Goal: Task Accomplishment & Management: Manage account settings

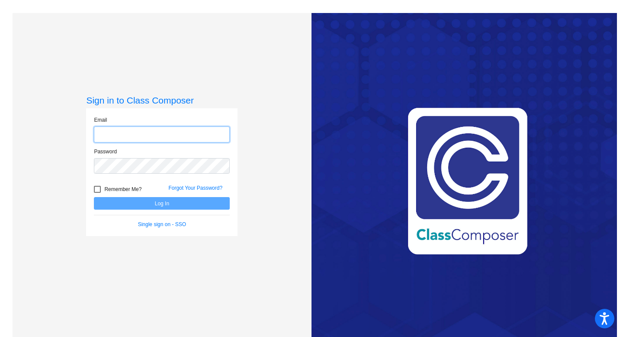
click at [151, 132] on input "email" at bounding box center [162, 134] width 136 height 16
type input "[EMAIL_ADDRESS][PERSON_NAME][DOMAIN_NAME]"
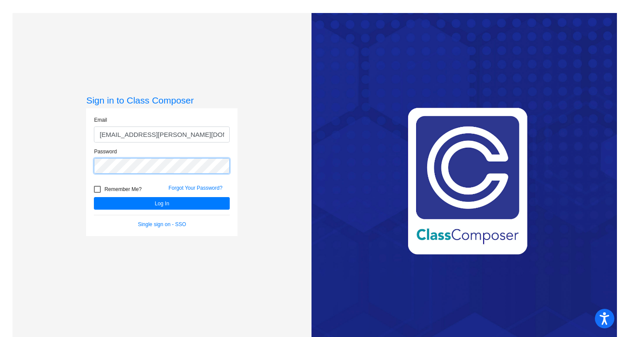
click at [94, 197] on button "Log In" at bounding box center [162, 203] width 136 height 13
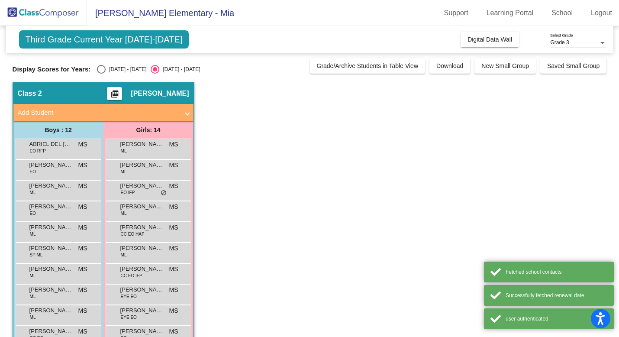
click at [106, 70] on div "[DATE] - [DATE]" at bounding box center [126, 69] width 41 height 8
click at [101, 74] on input "[DATE] - [DATE]" at bounding box center [101, 74] width 0 height 0
radio input "true"
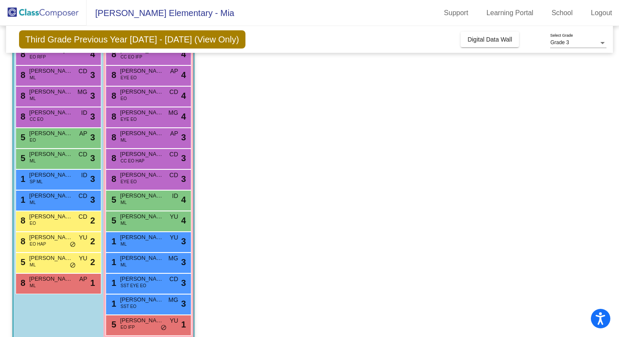
scroll to position [94, 0]
